Goal: Communication & Community: Ask a question

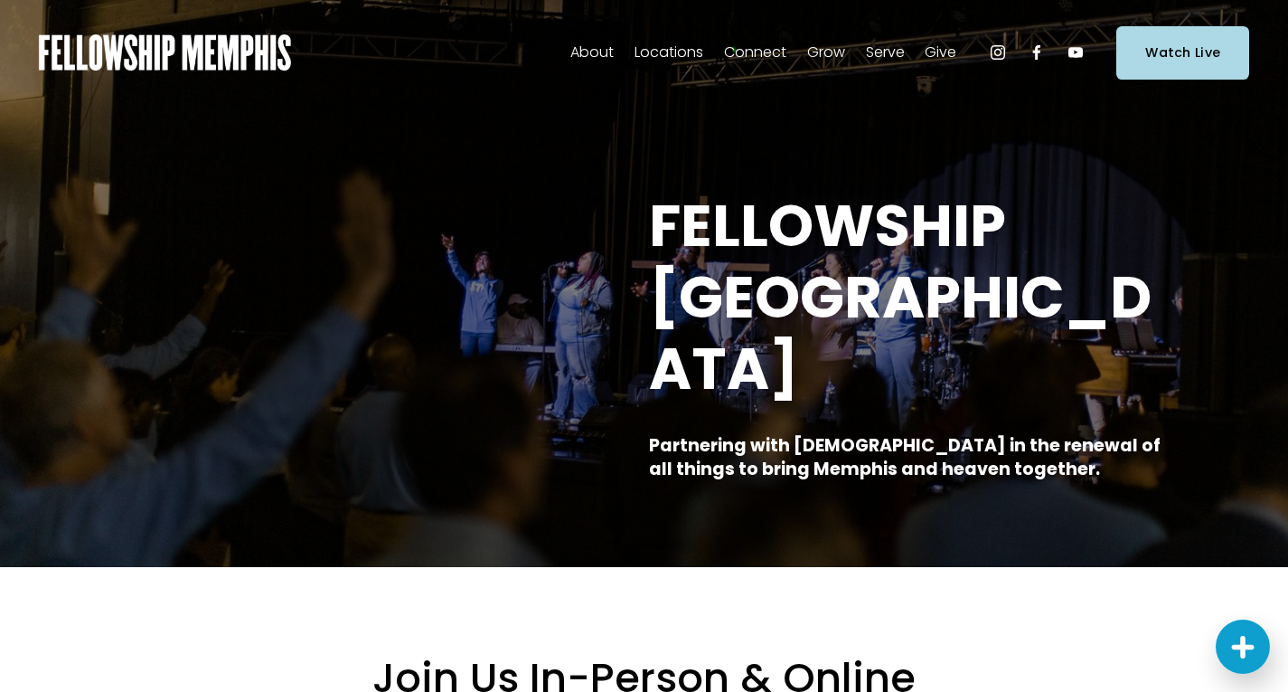
click at [0, 0] on span "Contact Us" at bounding box center [0, 0] width 0 height 0
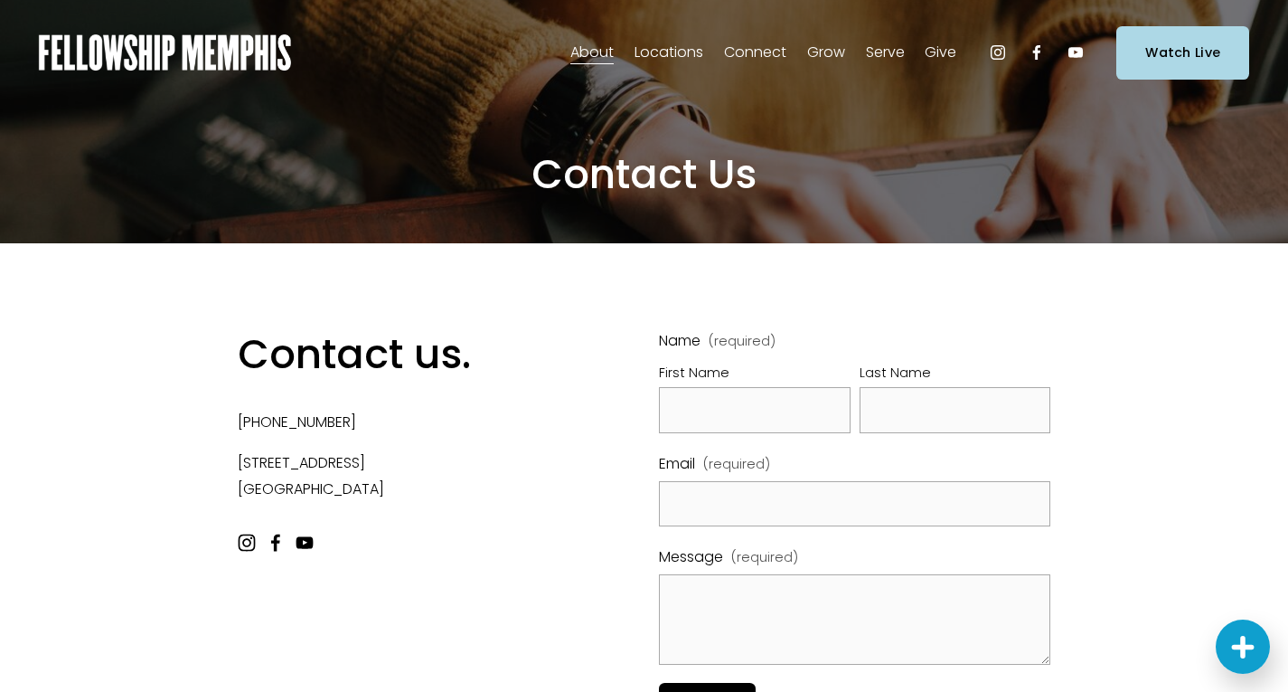
scroll to position [90, 0]
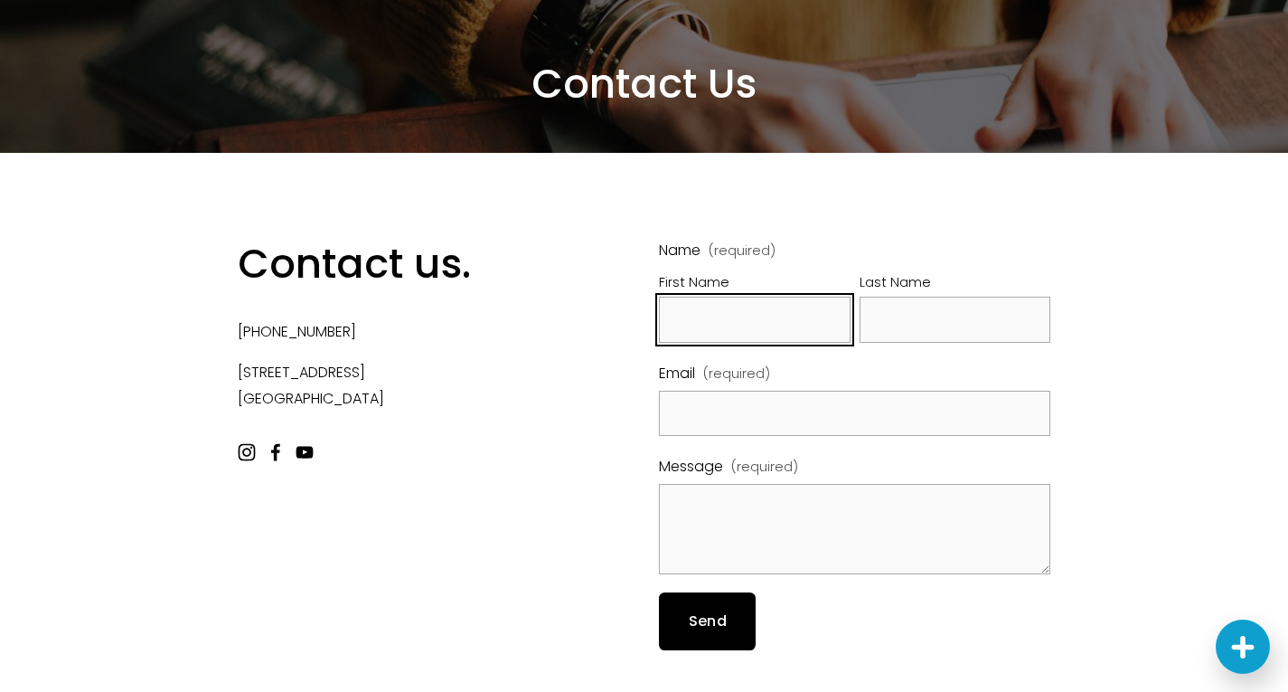
click at [697, 323] on input "First Name" at bounding box center [755, 320] width 192 height 46
type input "John"
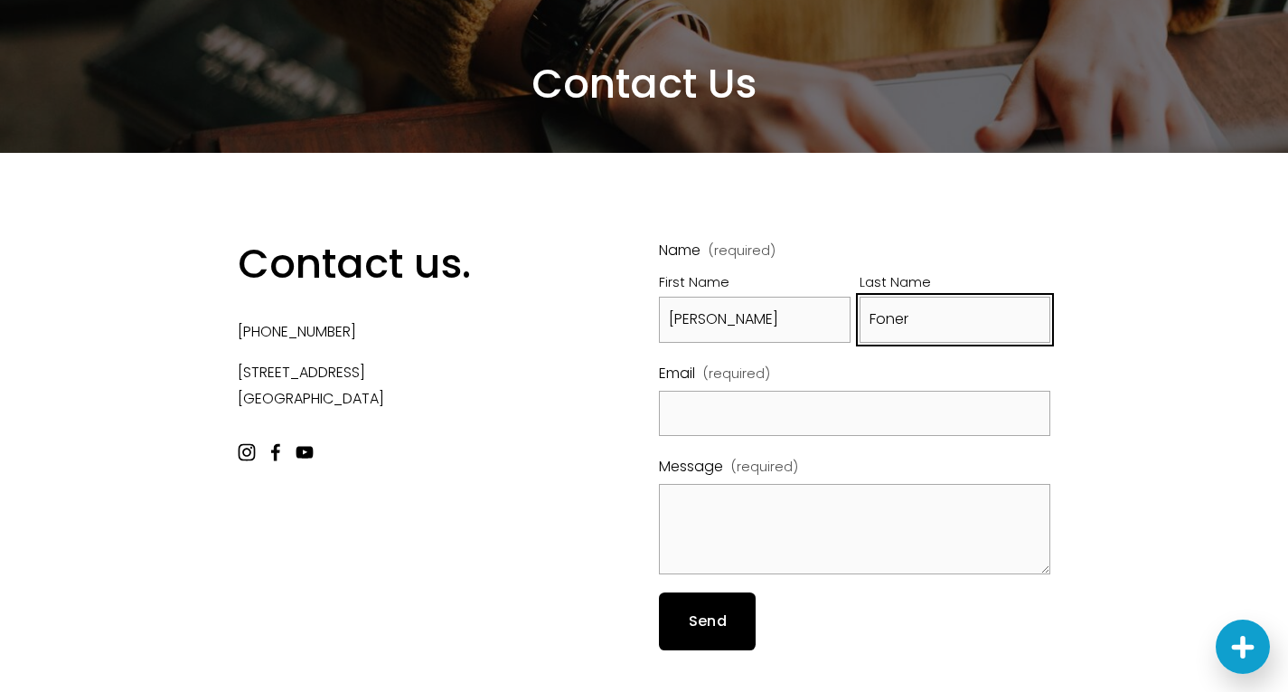
type input "Foner"
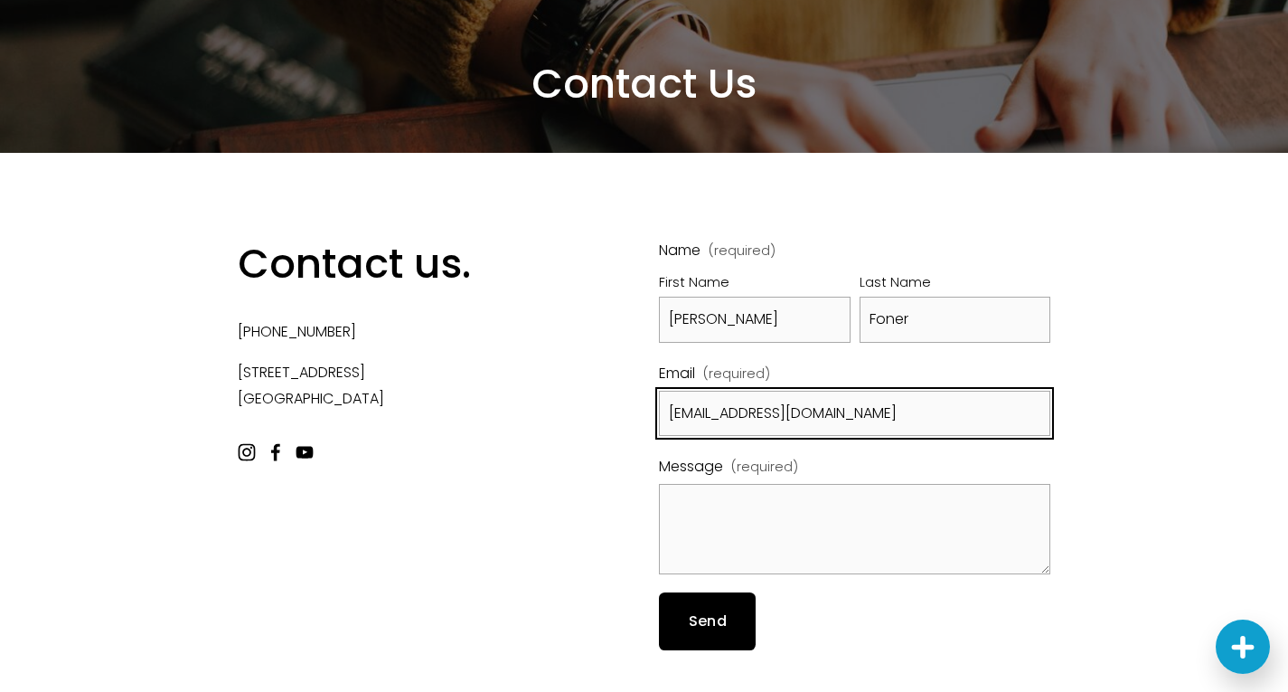
type input "jfoner@memphis.edu"
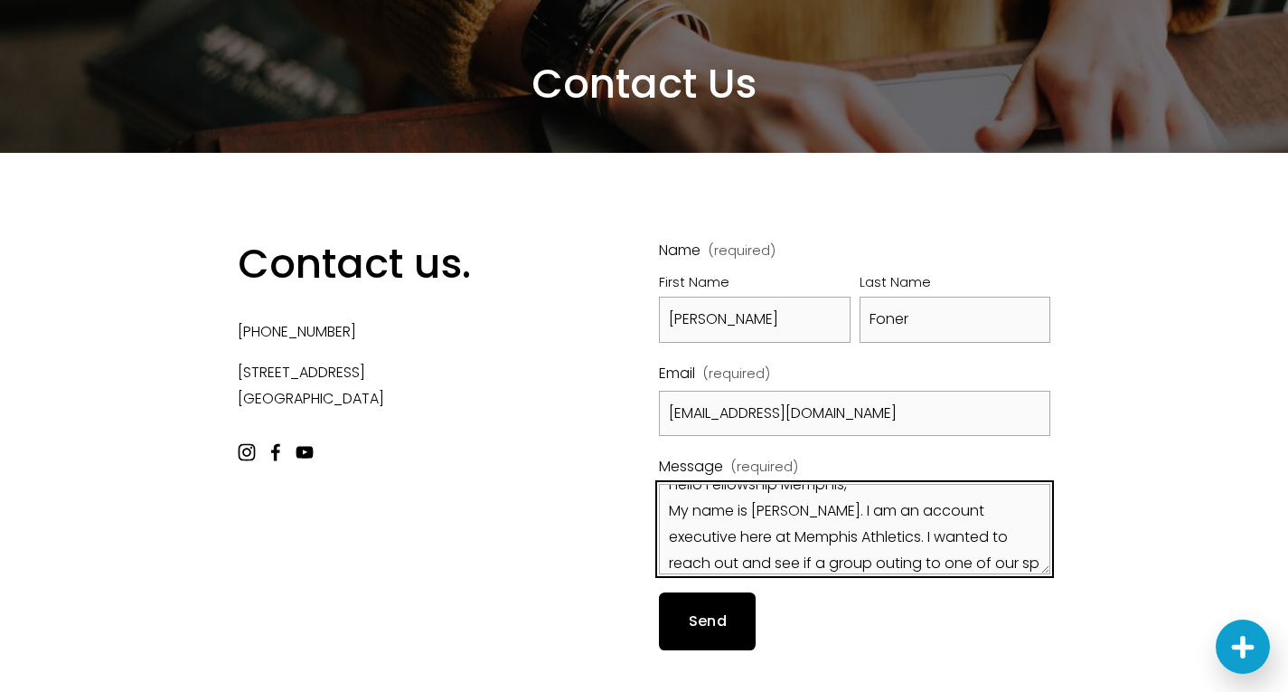
scroll to position [48, 0]
click at [740, 528] on textarea "Hello Fellowship Memphis, My name is John Foner. I am an account executive here…" at bounding box center [855, 529] width 392 height 90
click at [1018, 567] on textarea "Hello Fellowship Memphis, My name is John Foner. I am an account executive here…" at bounding box center [855, 529] width 392 height 90
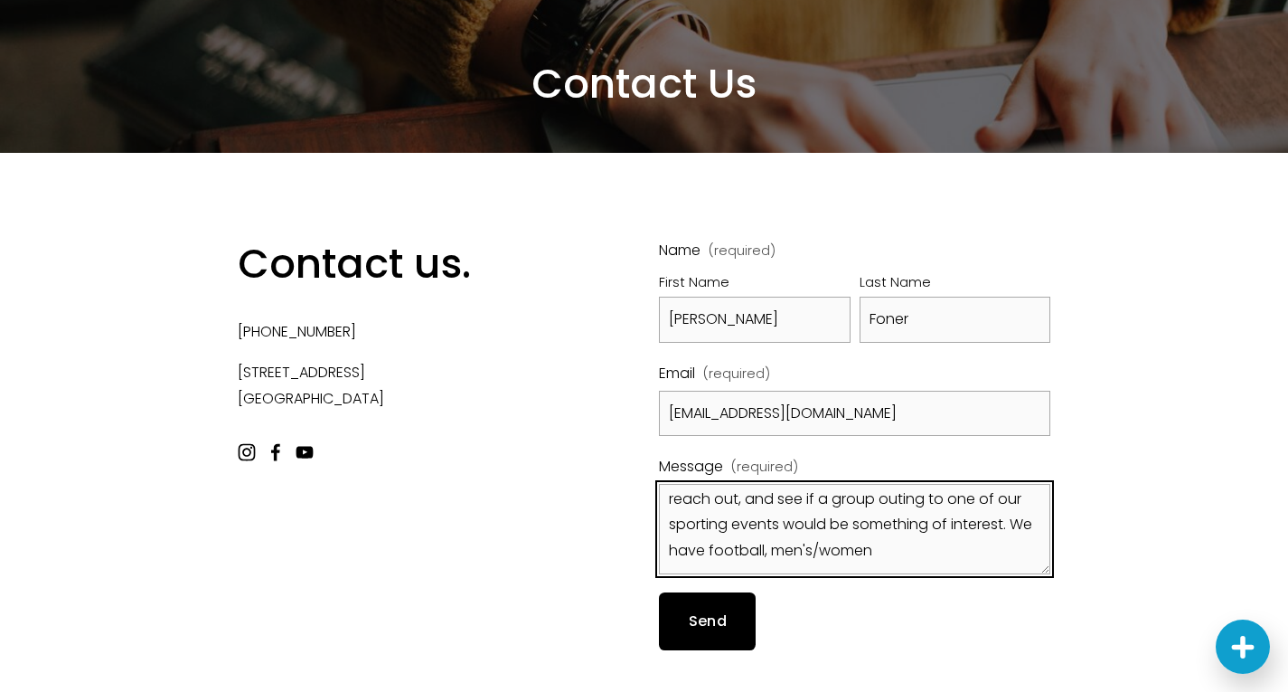
scroll to position [86, 0]
click at [744, 557] on textarea "Hello Fellowship Memphis, My name is John Foner. I am an account executive here…" at bounding box center [855, 529] width 392 height 90
click at [1000, 552] on textarea "Hello Fellowship Memphis, My name is John Foner. I am an account executive here…" at bounding box center [855, 529] width 392 height 90
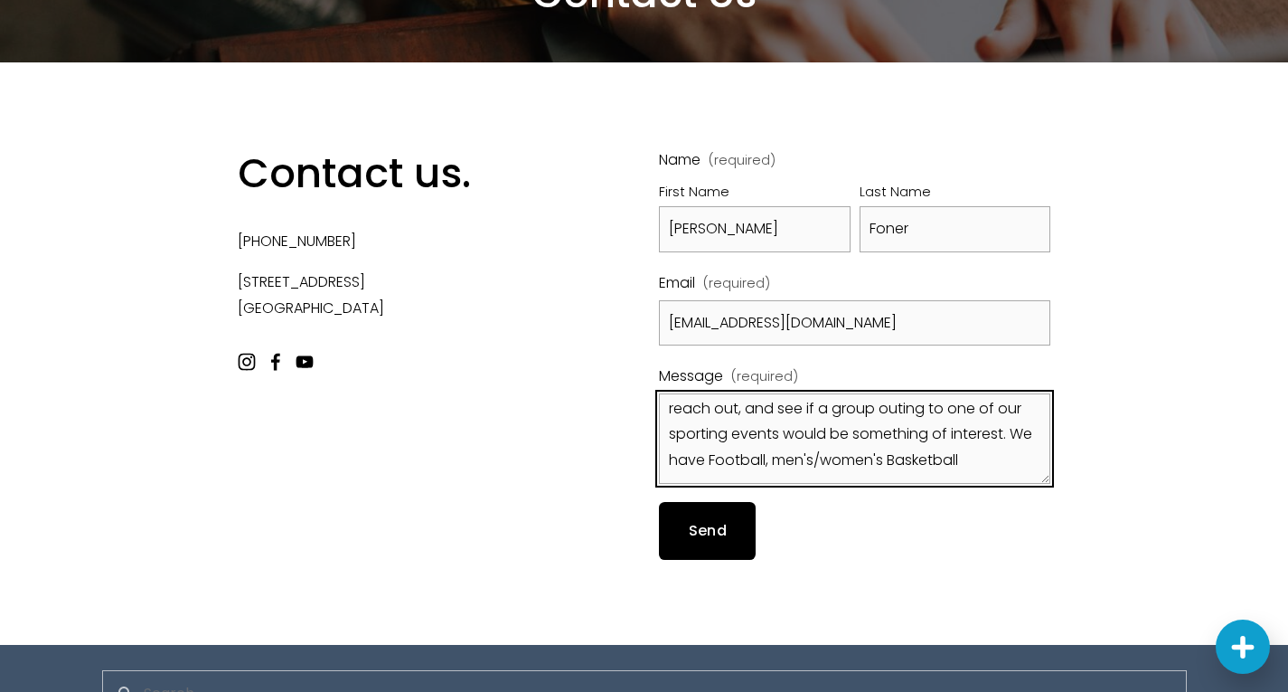
scroll to position [271, 0]
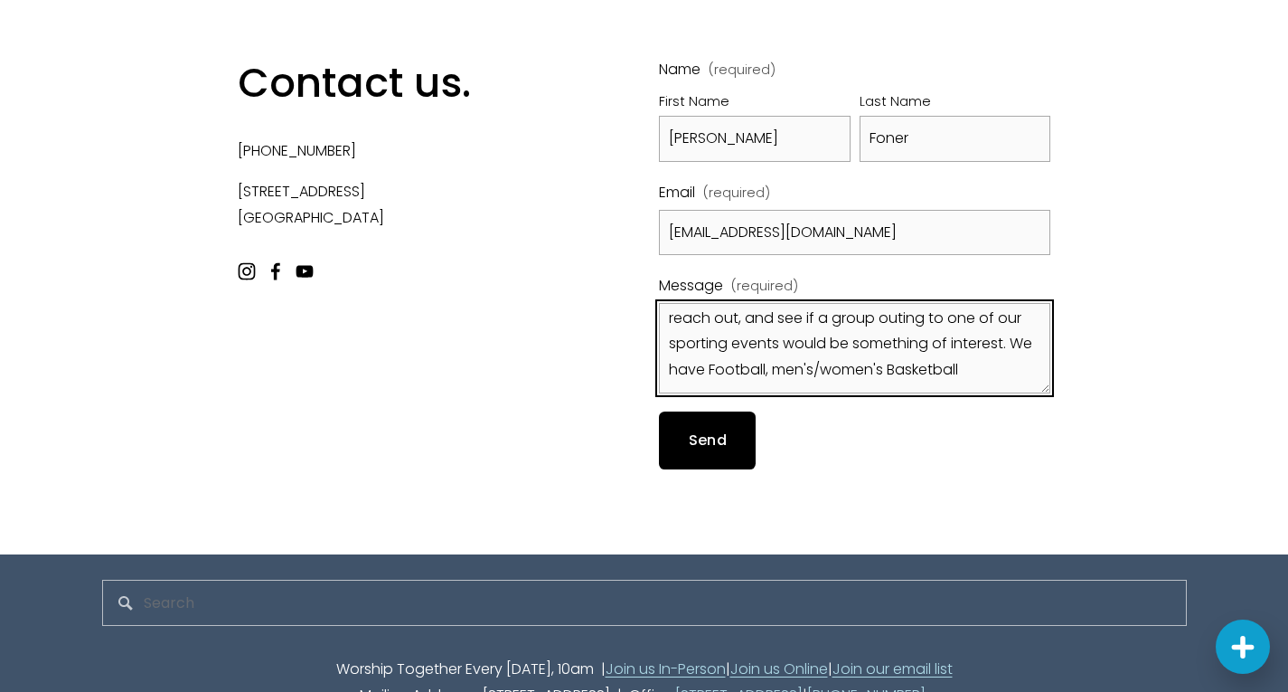
click at [817, 367] on textarea "Hello Fellowship Memphis, My name is John Foner. I am an account executive here…" at bounding box center [855, 348] width 392 height 90
click at [861, 367] on textarea "Hello Fellowship Memphis, My name is John Foner. I am an account executive here…" at bounding box center [855, 348] width 392 height 90
drag, startPoint x: 980, startPoint y: 371, endPoint x: 989, endPoint y: 373, distance: 9.4
click at [986, 372] on textarea "Hello Fellowship Memphis, My name is John Foner. I am an account executive here…" at bounding box center [855, 348] width 392 height 90
click at [996, 375] on textarea "Hello Fellowship Memphis, My name is John Foner. I am an account executive here…" at bounding box center [855, 348] width 392 height 90
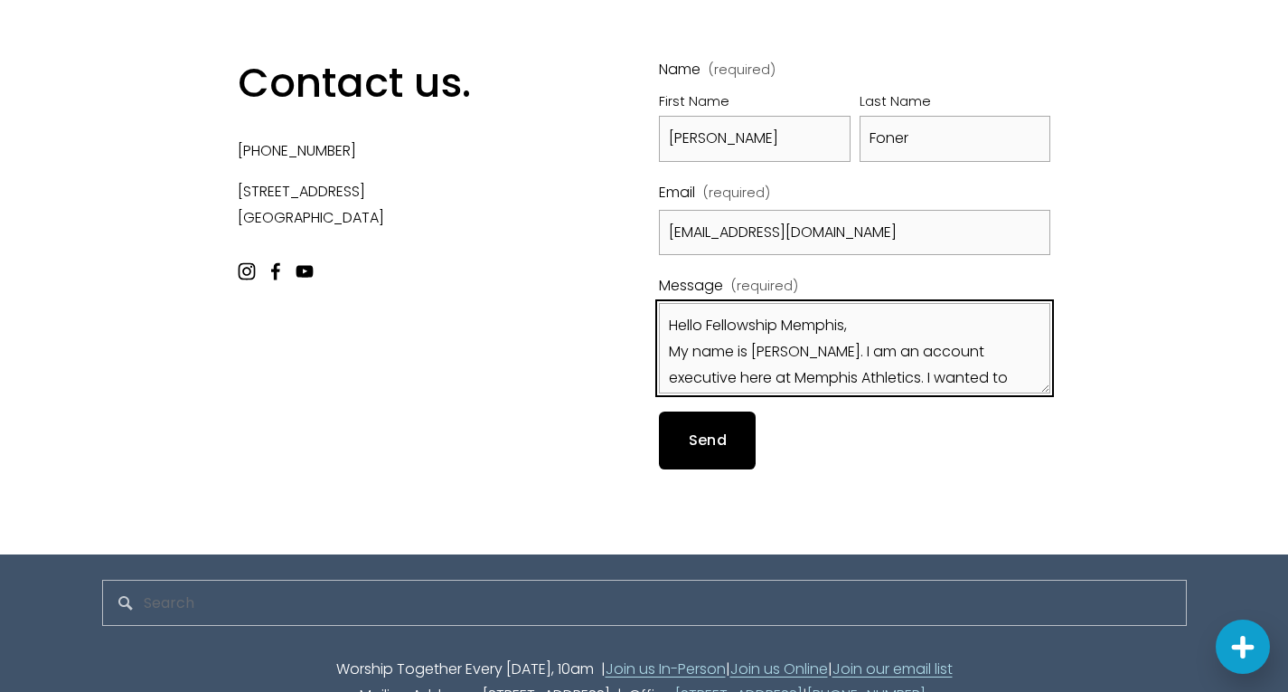
scroll to position [90, 0]
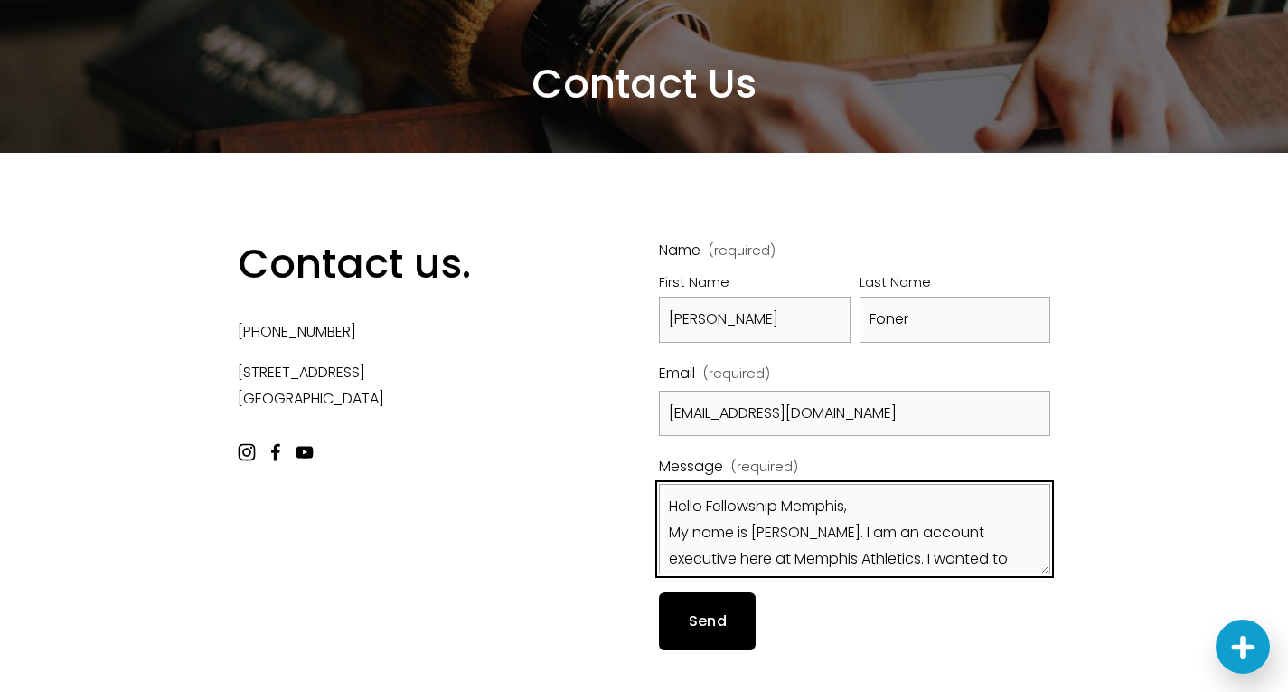
click at [673, 524] on textarea "Hello Fellowship Memphis, My name is John Foner. I am an account executive here…" at bounding box center [855, 529] width 392 height 90
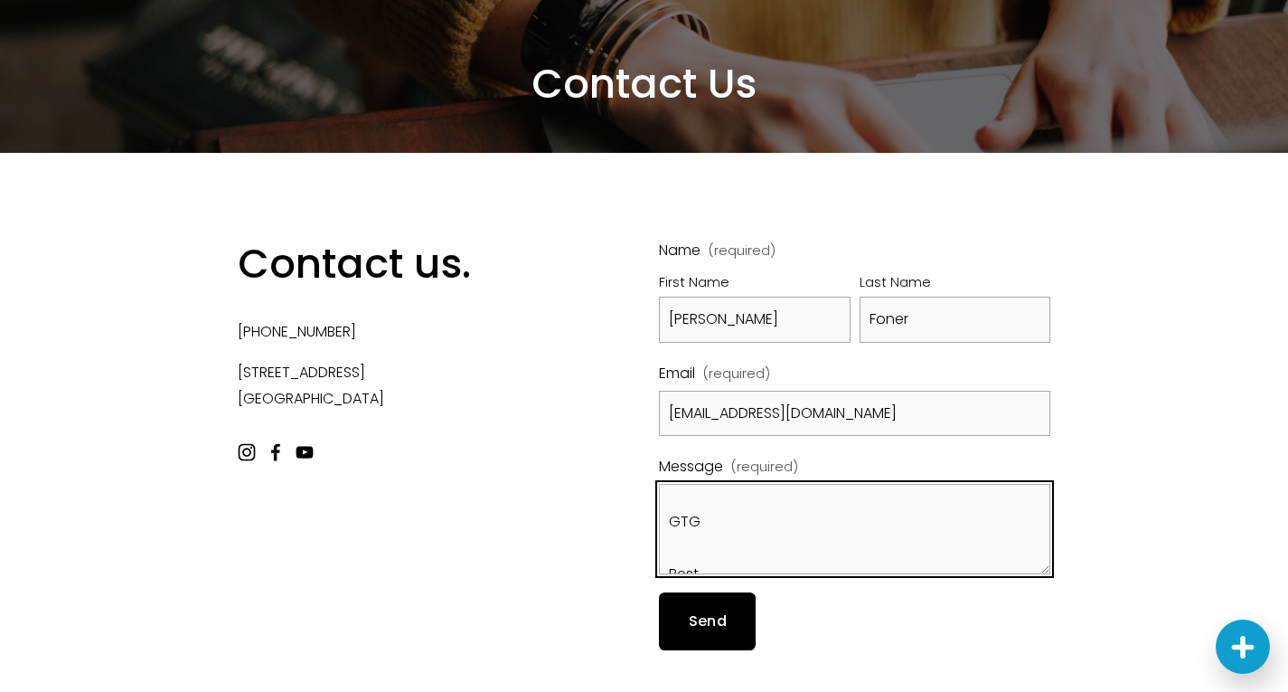
scroll to position [320, 0]
type textarea "Hello Fellowship Memphis, My name is John Foner. I am an account executive here…"
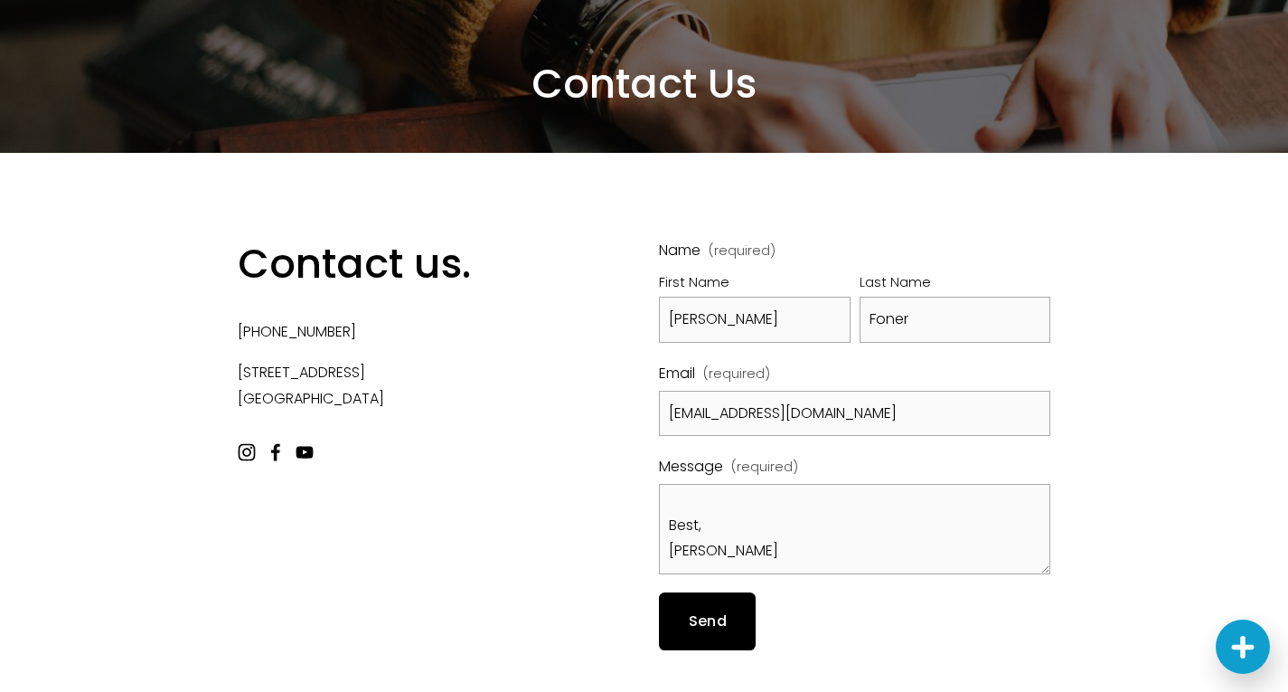
click at [720, 617] on span "Send" at bounding box center [708, 620] width 38 height 21
